Goal: Check status: Check status

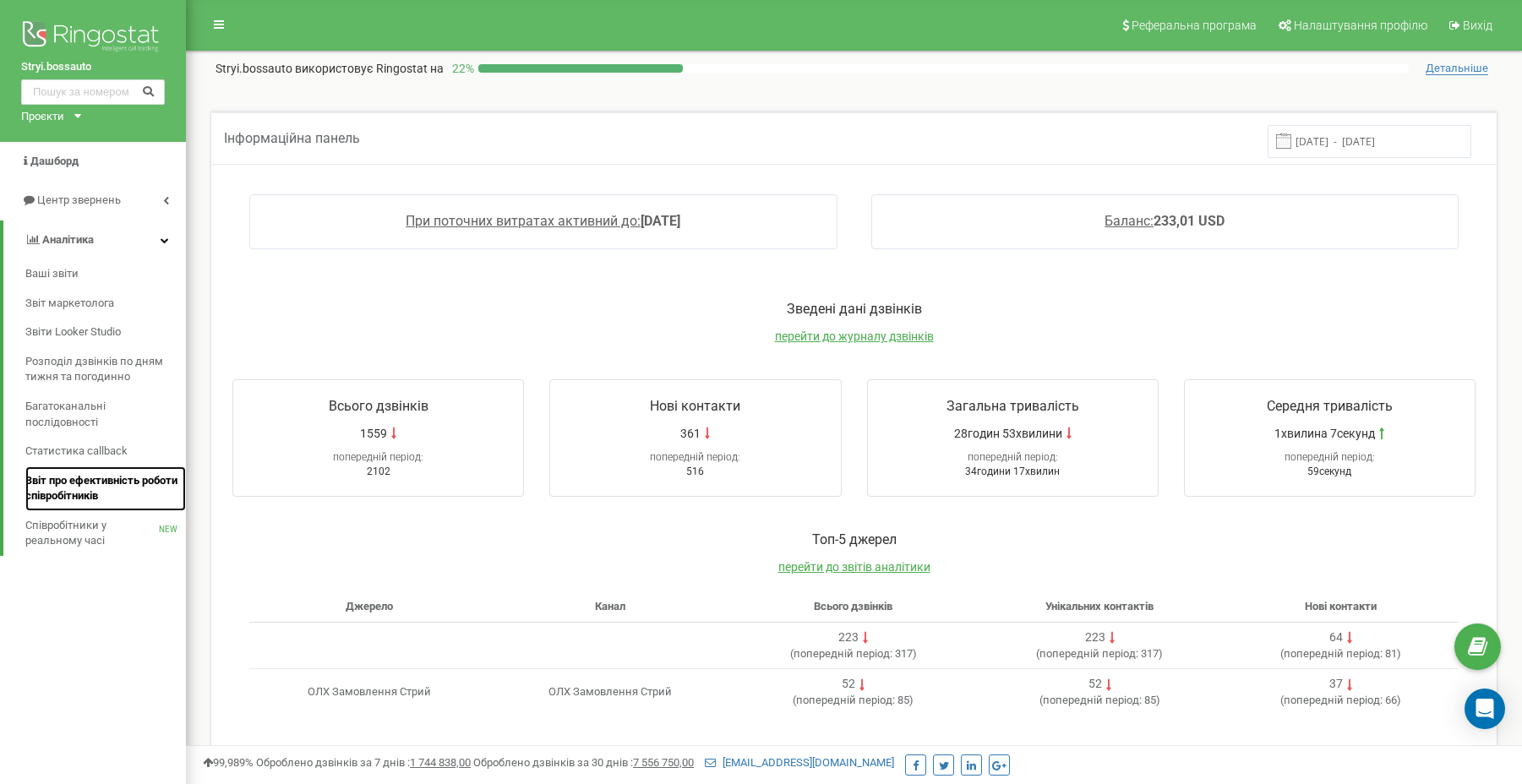
click at [89, 475] on span "Звіт про ефективність роботи співробітників" at bounding box center [101, 488] width 152 height 32
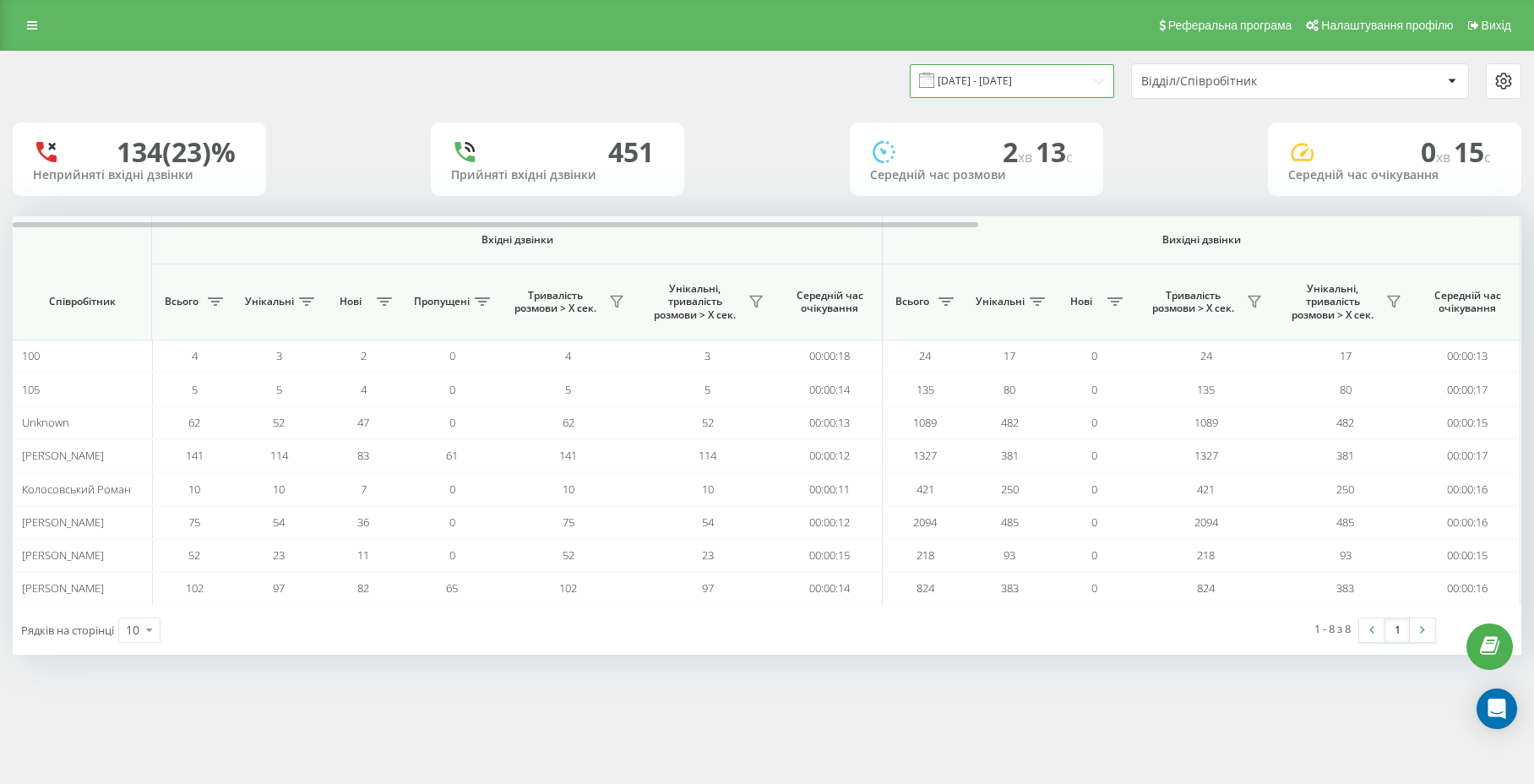
click at [1026, 76] on input "[DATE] - [DATE]" at bounding box center [1012, 80] width 205 height 33
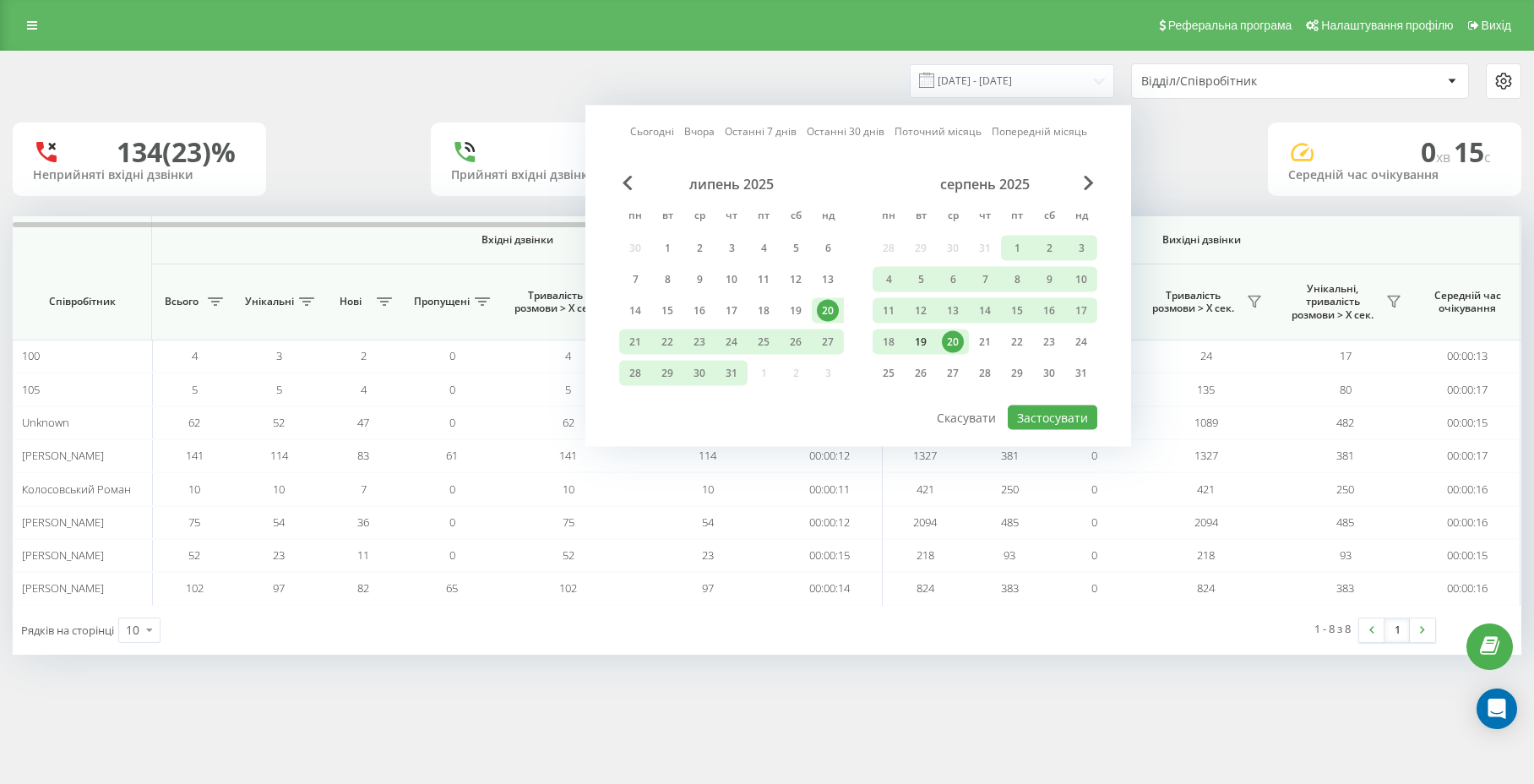
click at [926, 334] on div "19" at bounding box center [921, 342] width 22 height 22
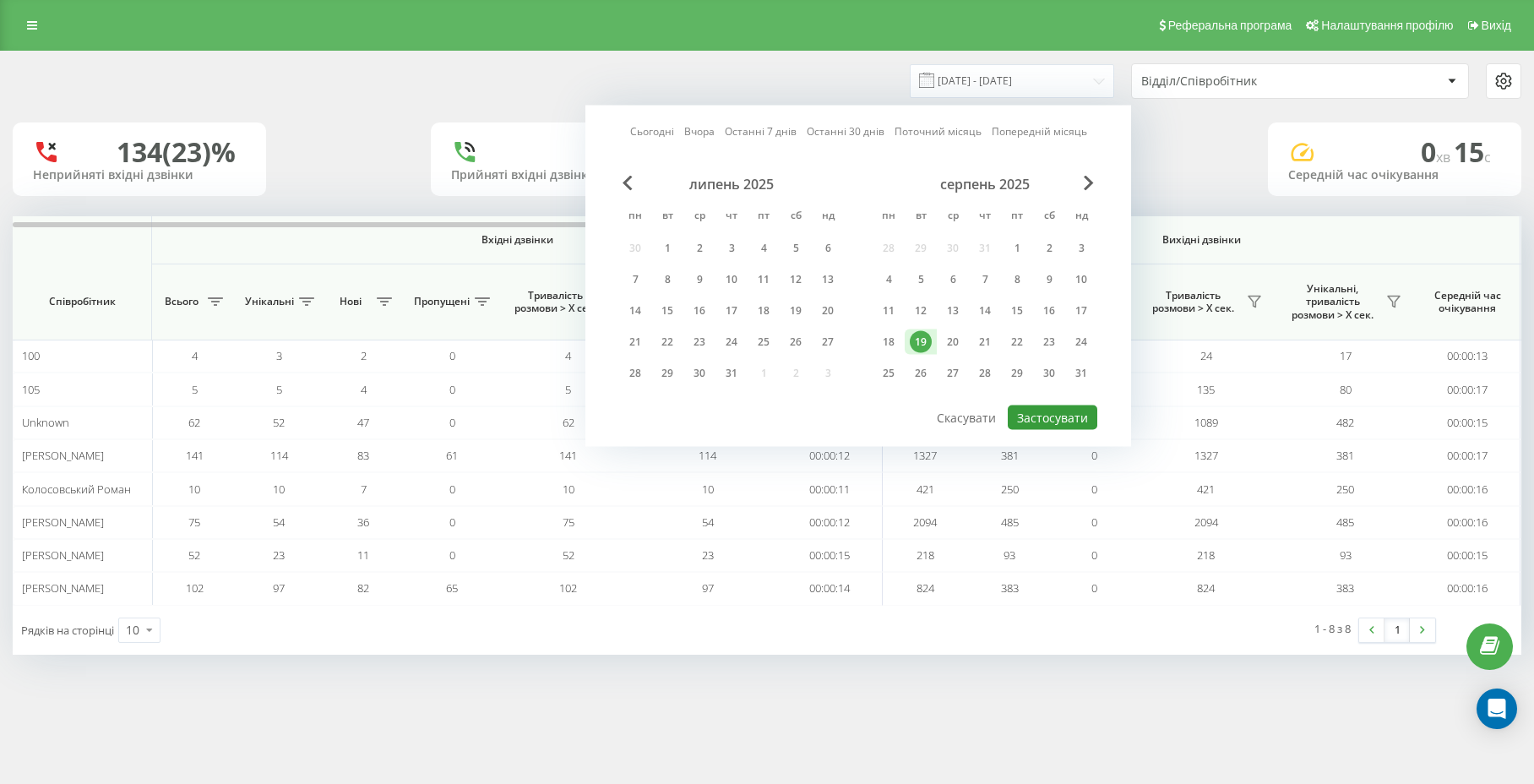
click at [1055, 416] on button "Застосувати" at bounding box center [1052, 417] width 89 height 24
type input "19.08.2025 - 19.08.2025"
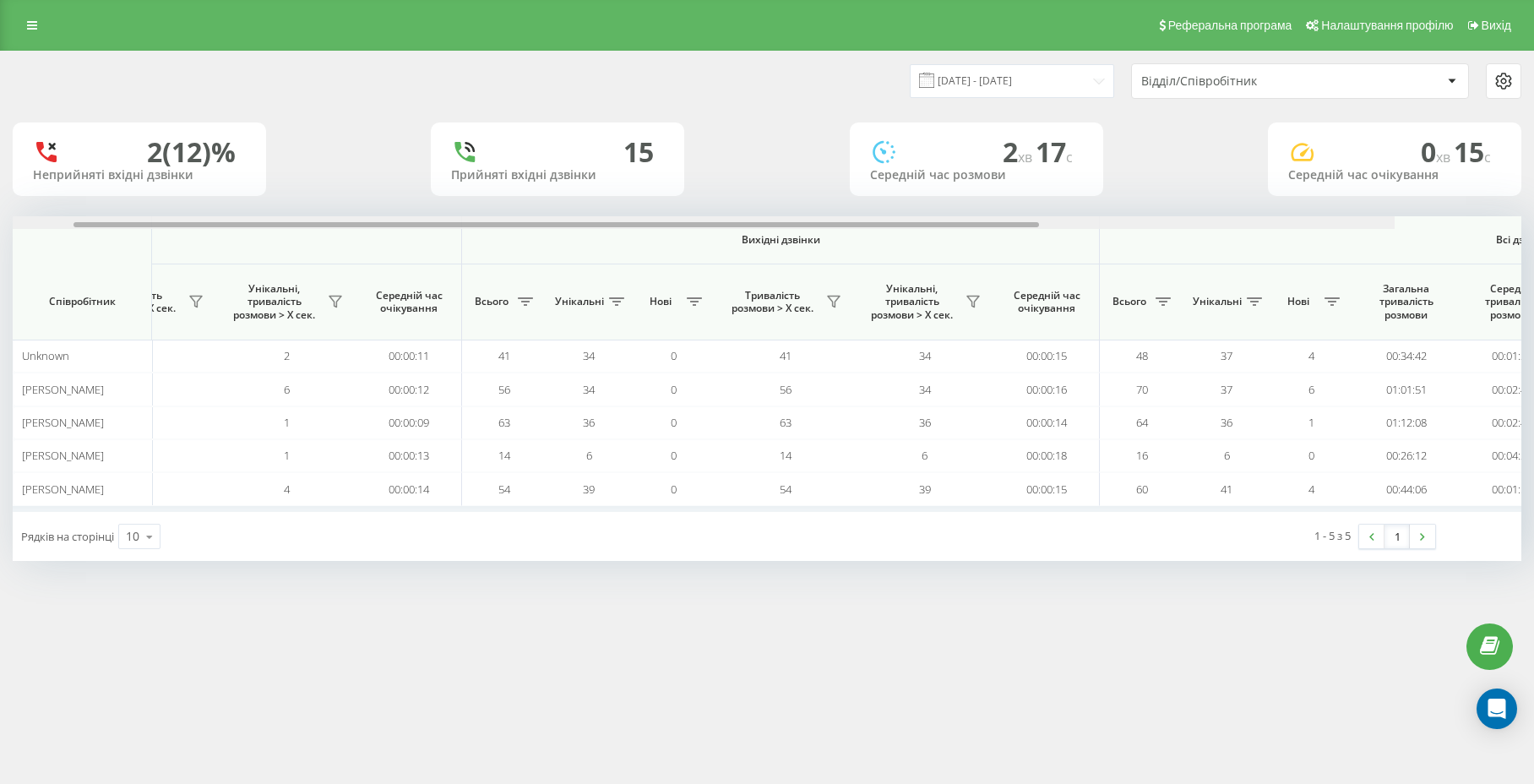
scroll to position [0, 848]
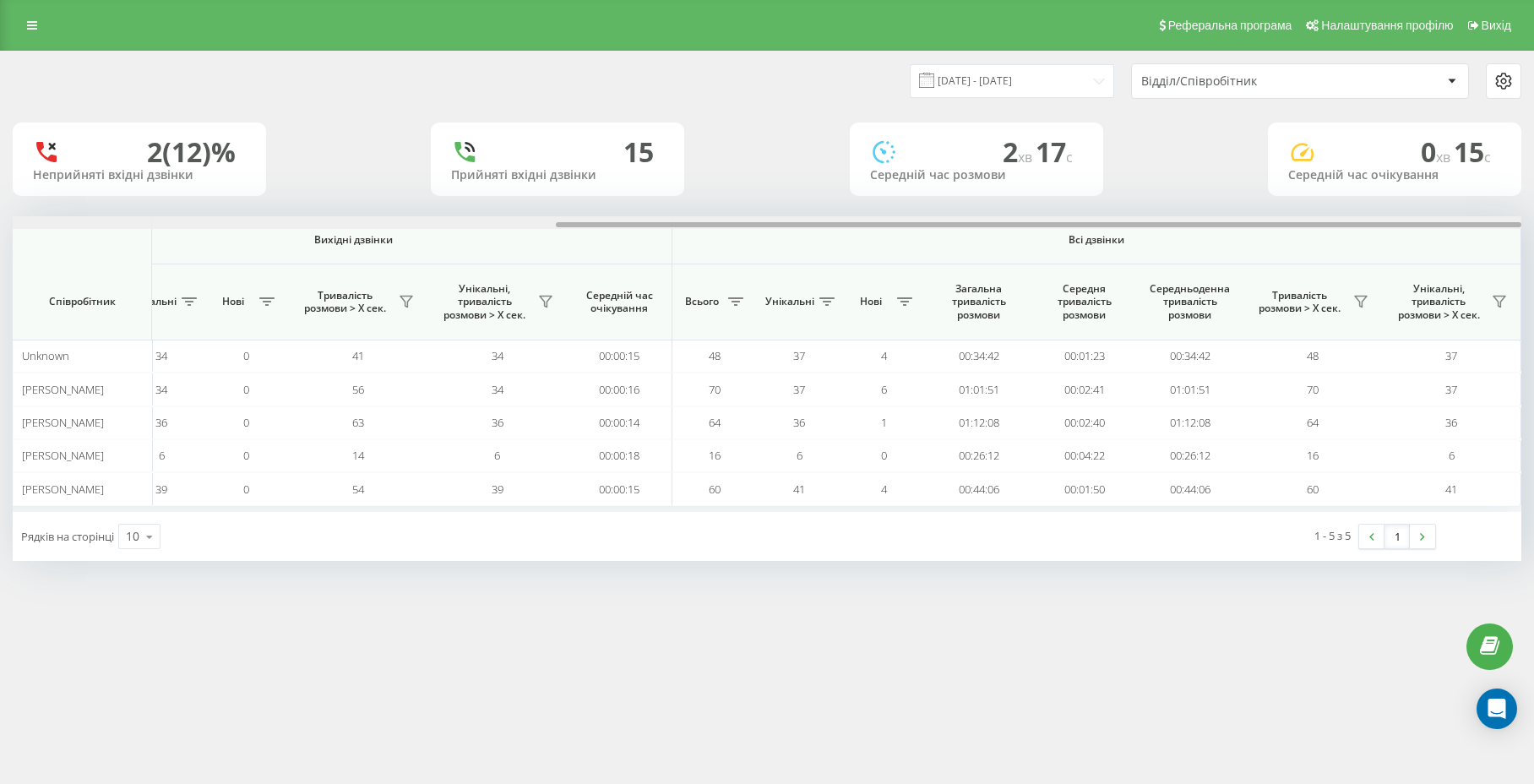
drag, startPoint x: 617, startPoint y: 224, endPoint x: 1252, endPoint y: 245, distance: 635.3
click at [1252, 245] on div "Вхідні дзвінки Вихідні дзвінки Всі дзвінки Співробітник Всього Унікальні Нові П…" at bounding box center [767, 364] width 1509 height 296
click at [1363, 296] on icon at bounding box center [1361, 302] width 12 height 11
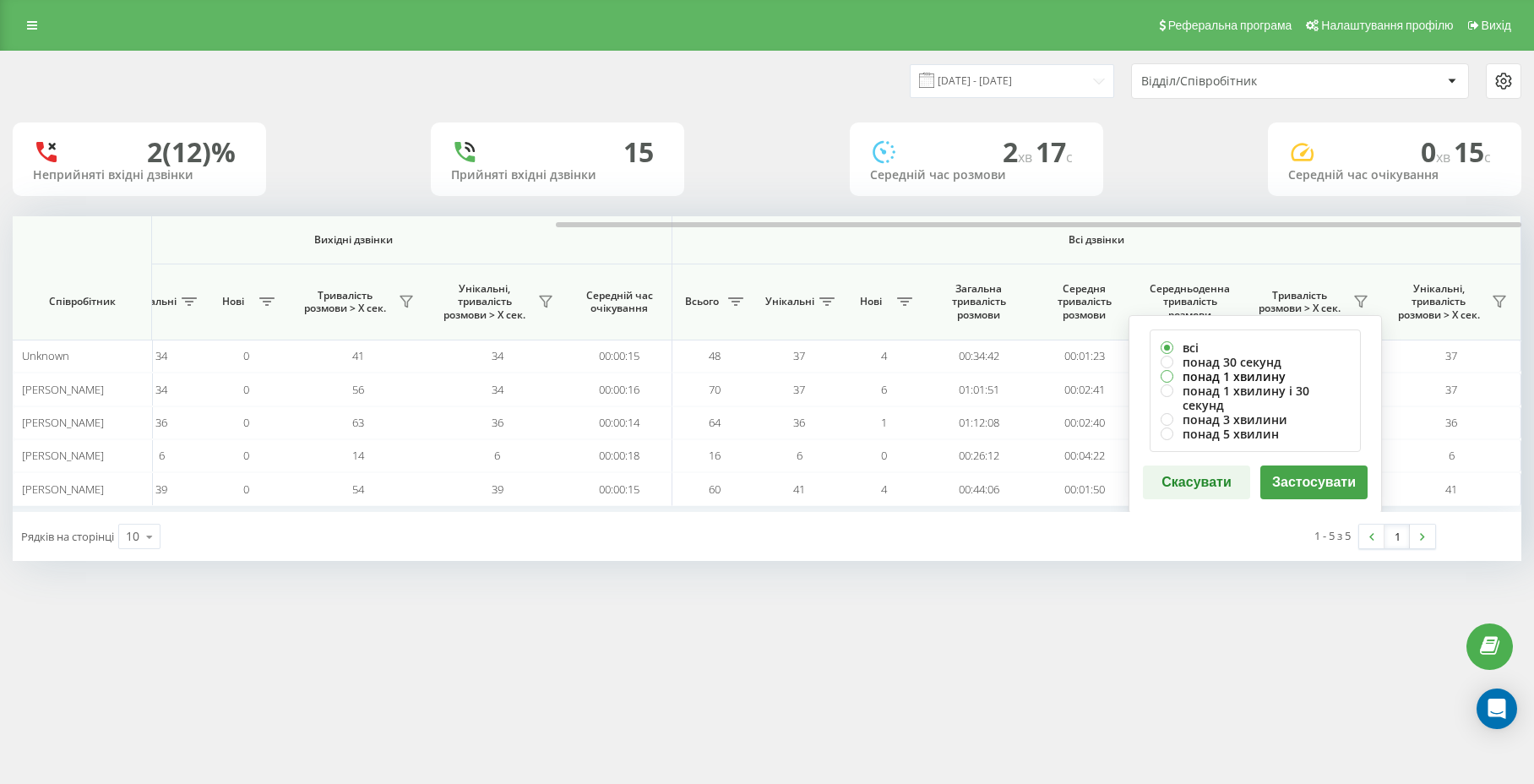
click at [1261, 378] on label "понад 1 хвилину" at bounding box center [1256, 377] width 189 height 14
radio input "true"
click at [1283, 474] on button "Застосувати" at bounding box center [1314, 482] width 107 height 33
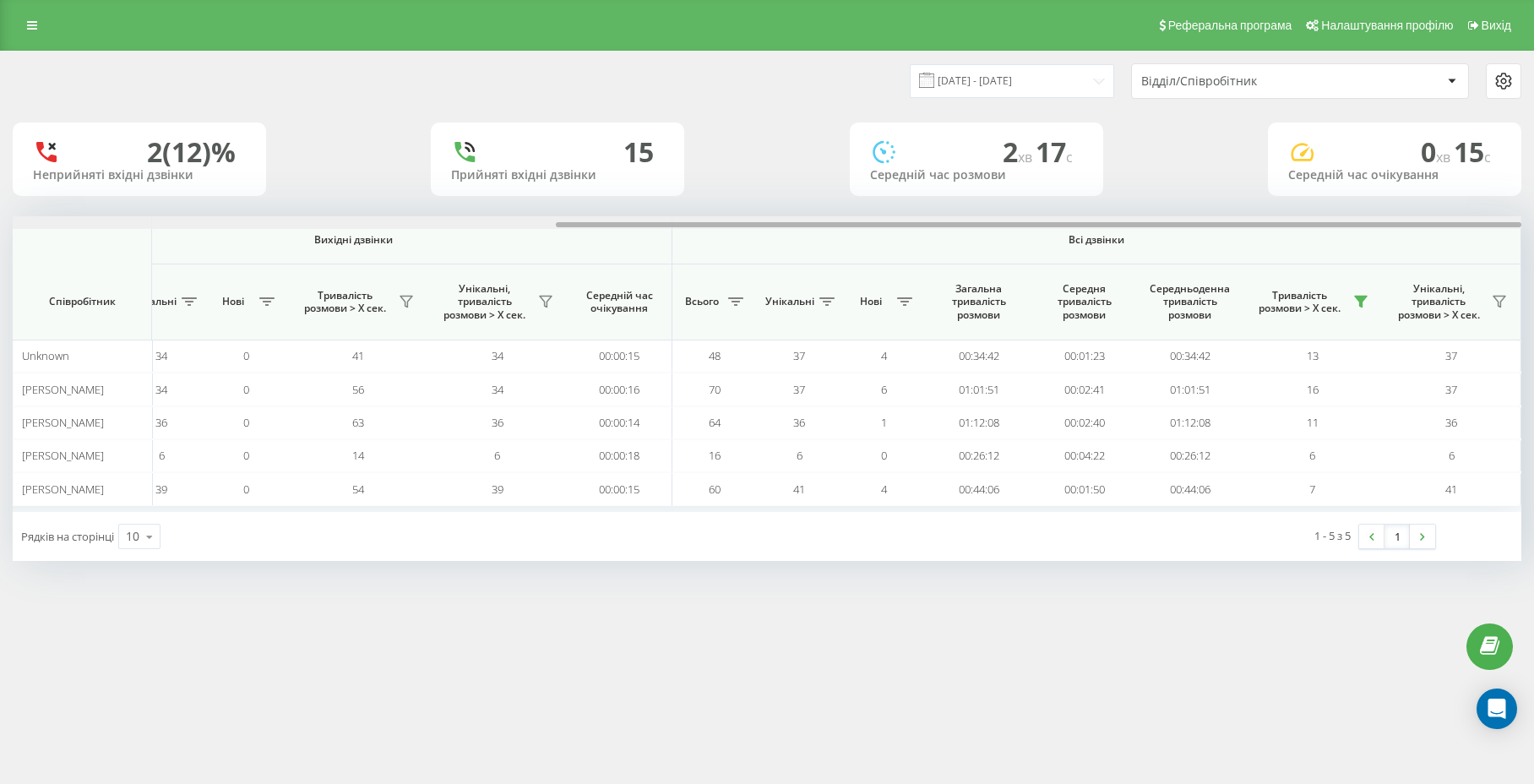
drag, startPoint x: 763, startPoint y: 223, endPoint x: 1346, endPoint y: 223, distance: 583.0
click at [1346, 223] on div at bounding box center [1039, 225] width 966 height 5
